Goal: Task Accomplishment & Management: Complete application form

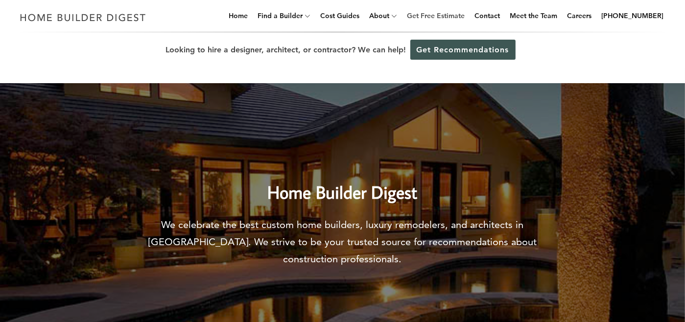
click at [456, 12] on link "Get Free Estimate" at bounding box center [436, 15] width 66 height 31
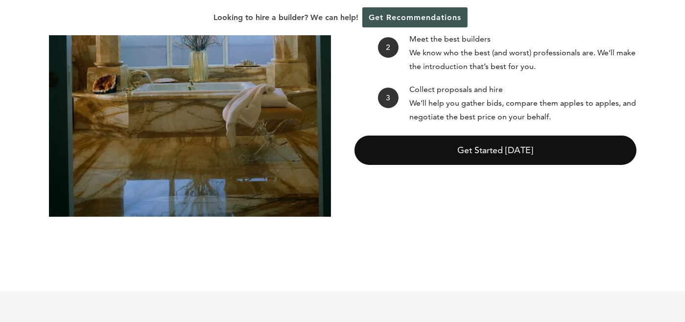
scroll to position [245, 0]
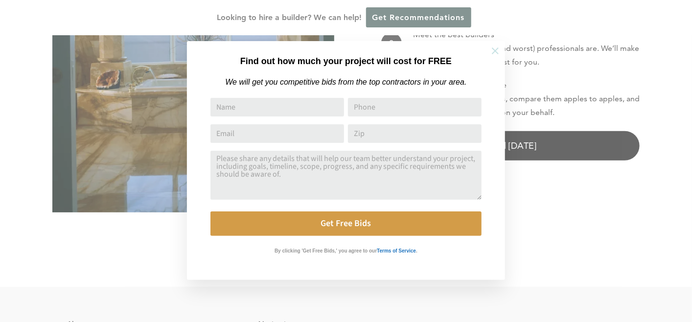
click at [495, 50] on icon at bounding box center [495, 50] width 7 height 7
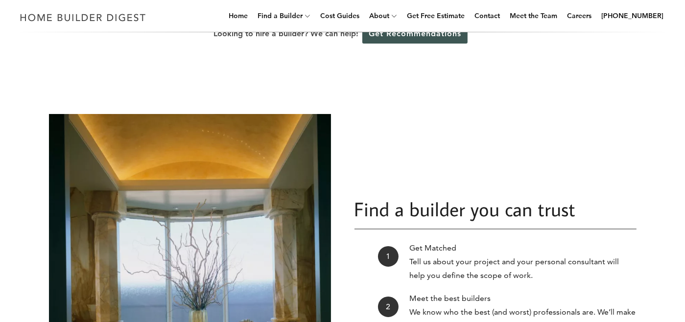
scroll to position [0, 0]
